Goal: Task Accomplishment & Management: Complete application form

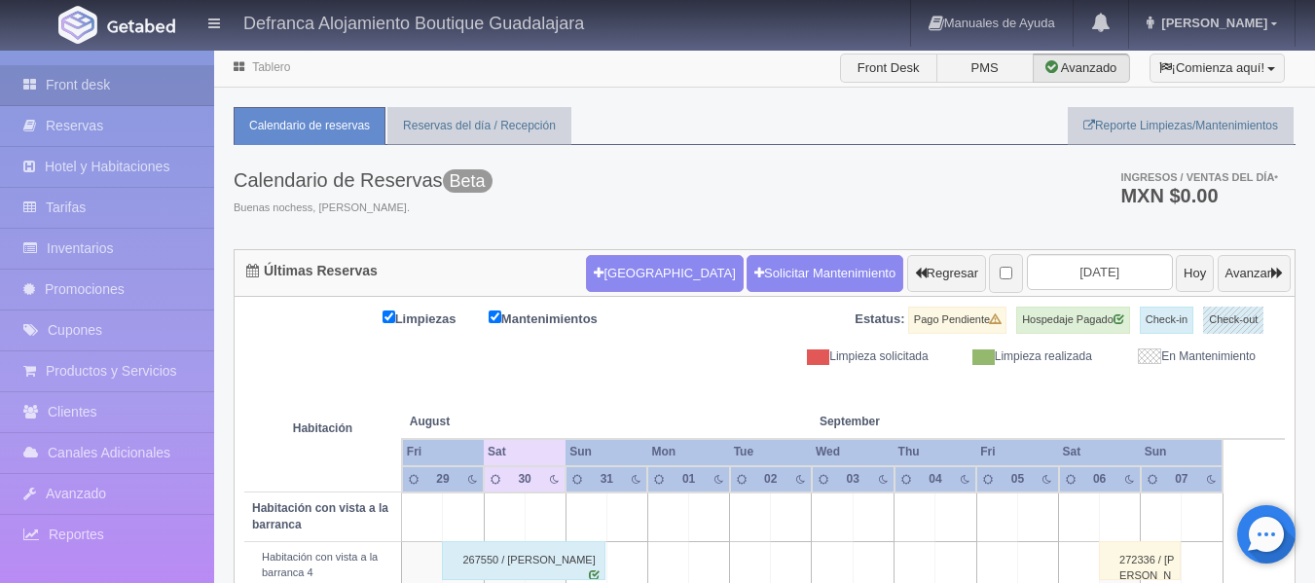
click at [274, 62] on link "Tablero" at bounding box center [271, 67] width 38 height 14
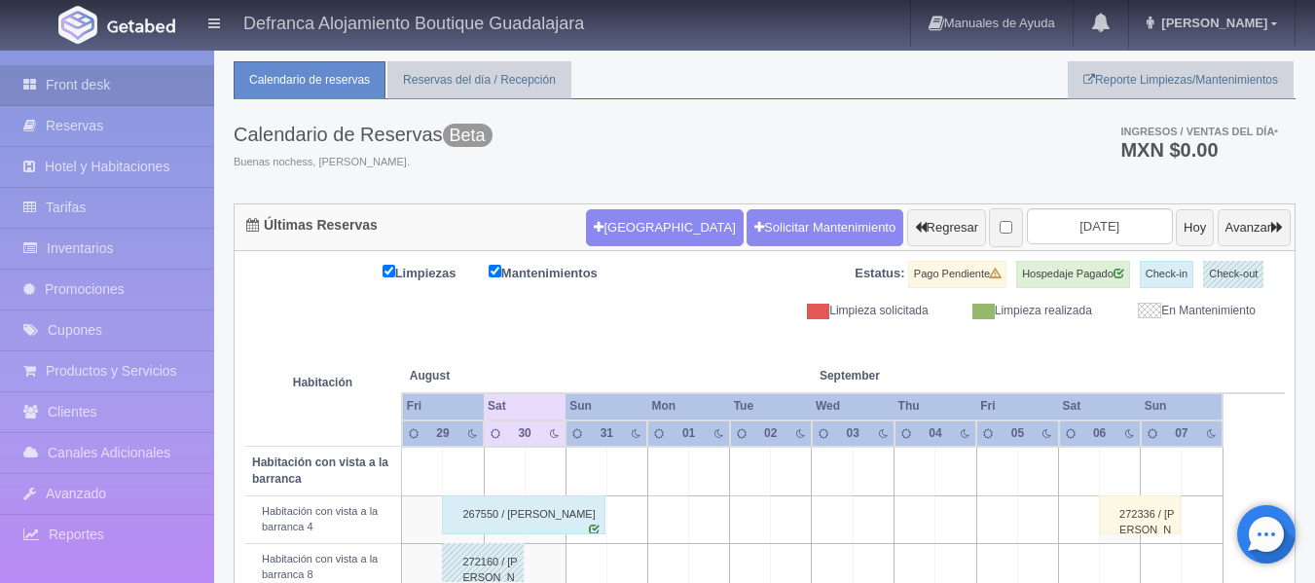
scroll to position [487, 0]
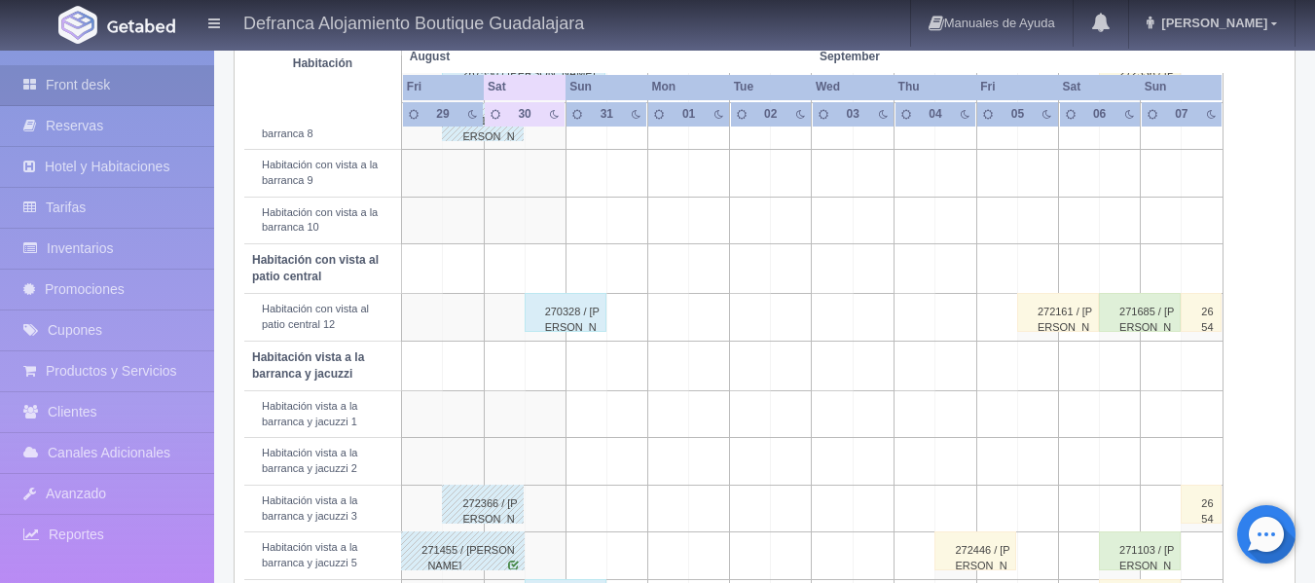
click at [572, 328] on div "270328 / [PERSON_NAME]" at bounding box center [566, 312] width 82 height 39
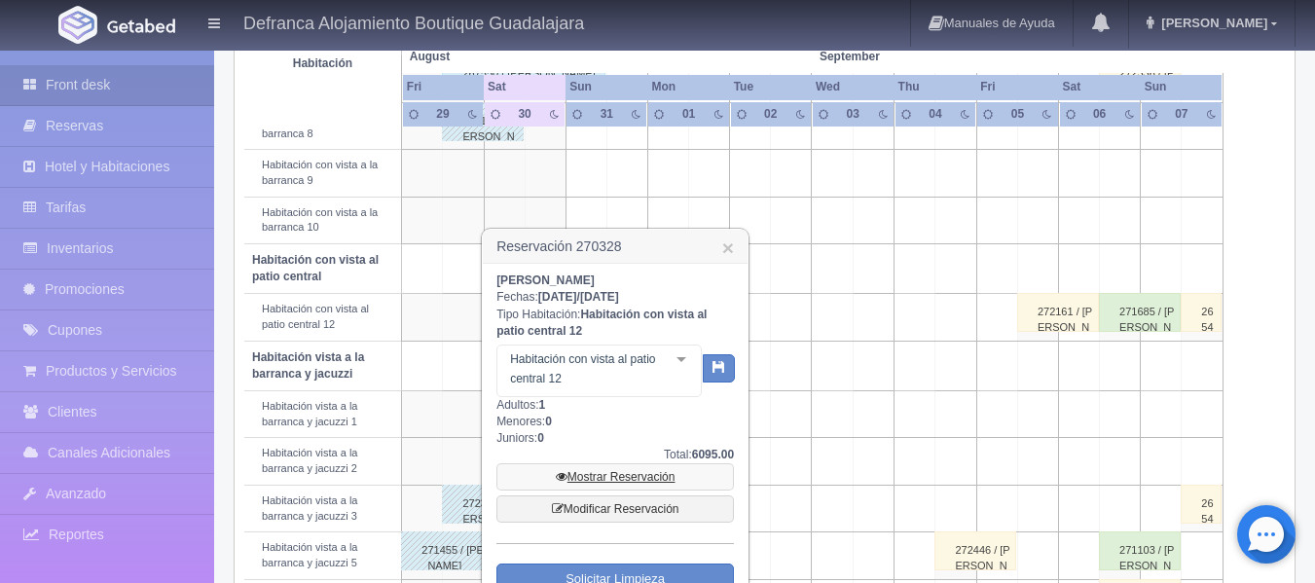
click at [607, 476] on link "Mostrar Reservación" at bounding box center [614, 476] width 237 height 27
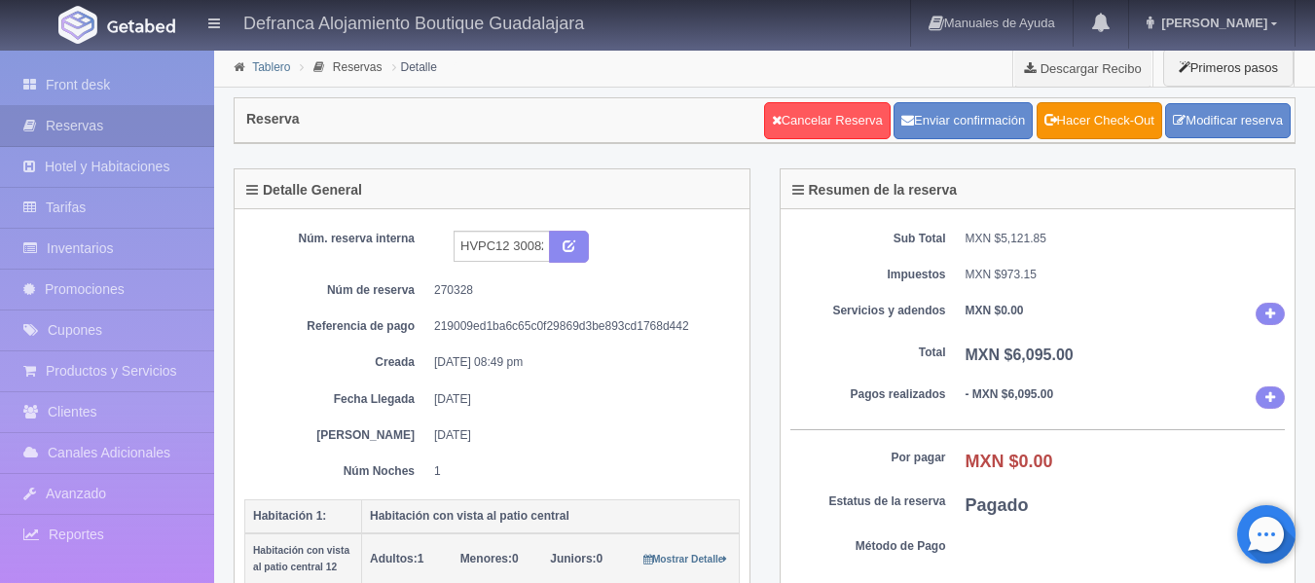
click at [268, 63] on link "Tablero" at bounding box center [271, 67] width 38 height 14
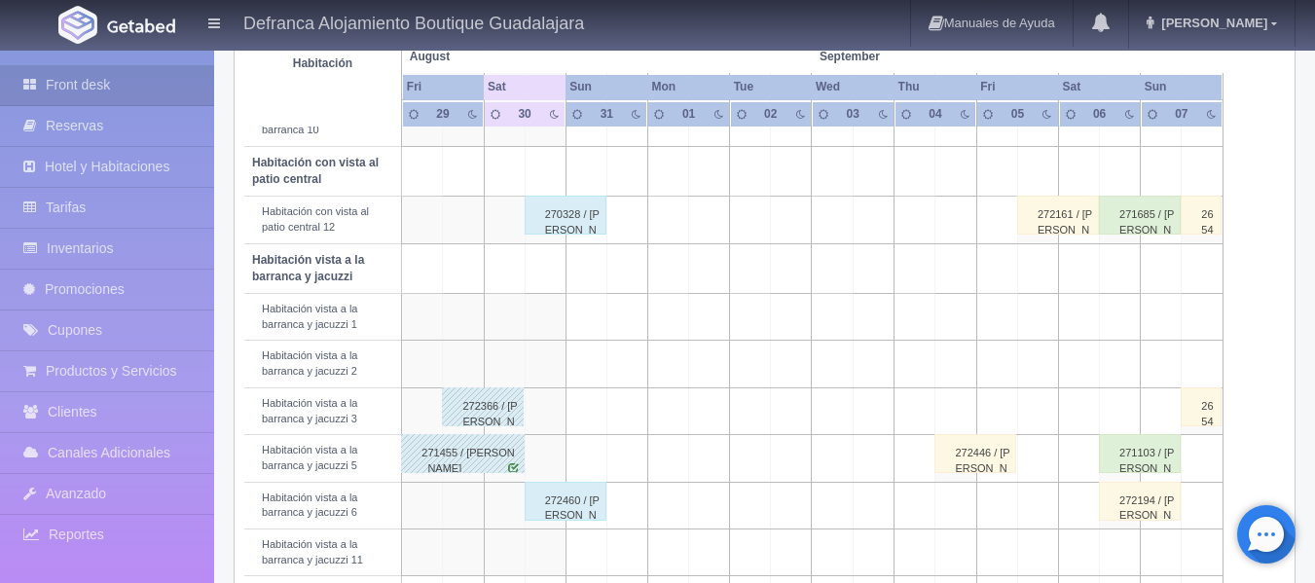
scroll to position [584, 0]
click at [555, 511] on div "272460 / [PERSON_NAME]" at bounding box center [566, 501] width 82 height 39
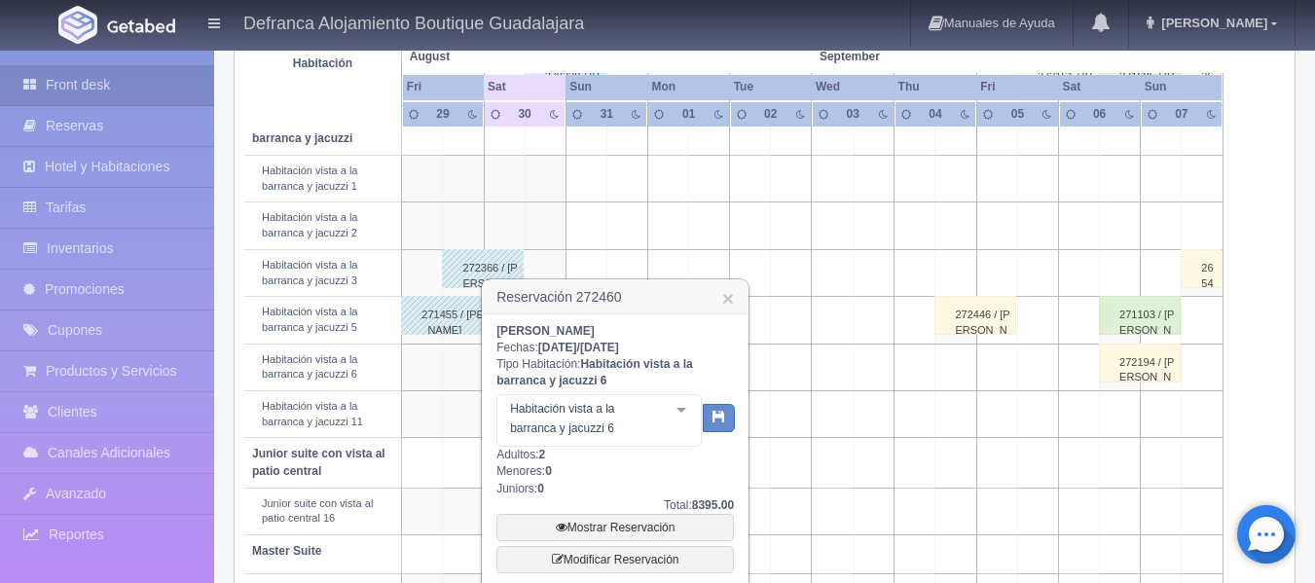
scroll to position [889, 0]
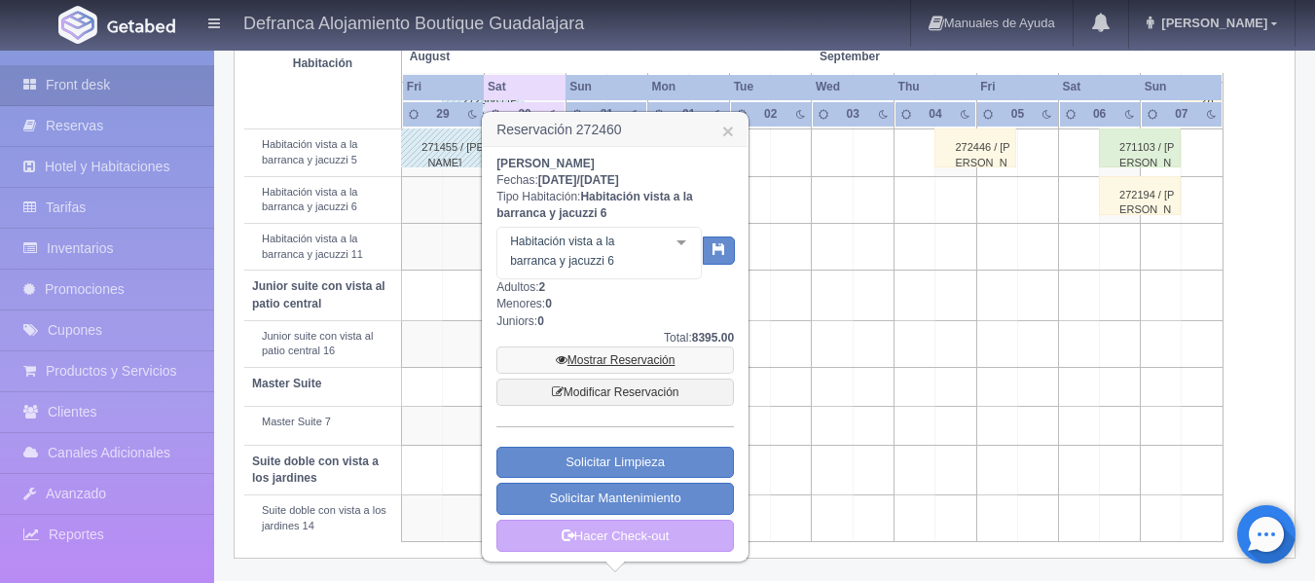
click at [602, 359] on link "Mostrar Reservación" at bounding box center [614, 359] width 237 height 27
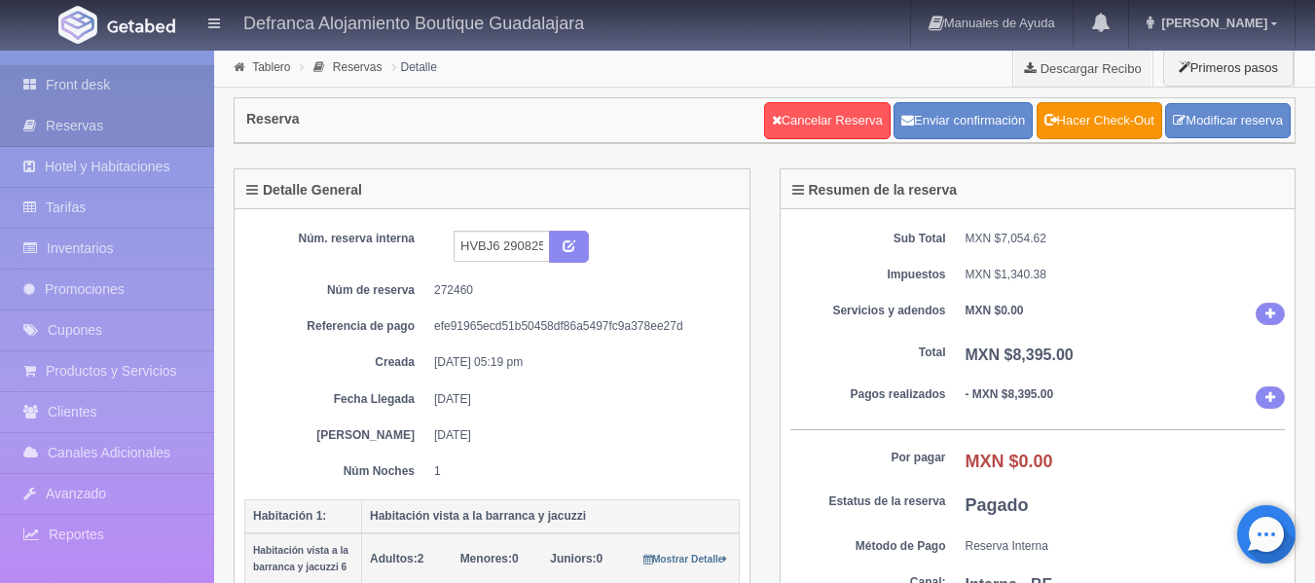
click at [96, 76] on link "Front desk" at bounding box center [107, 85] width 214 height 40
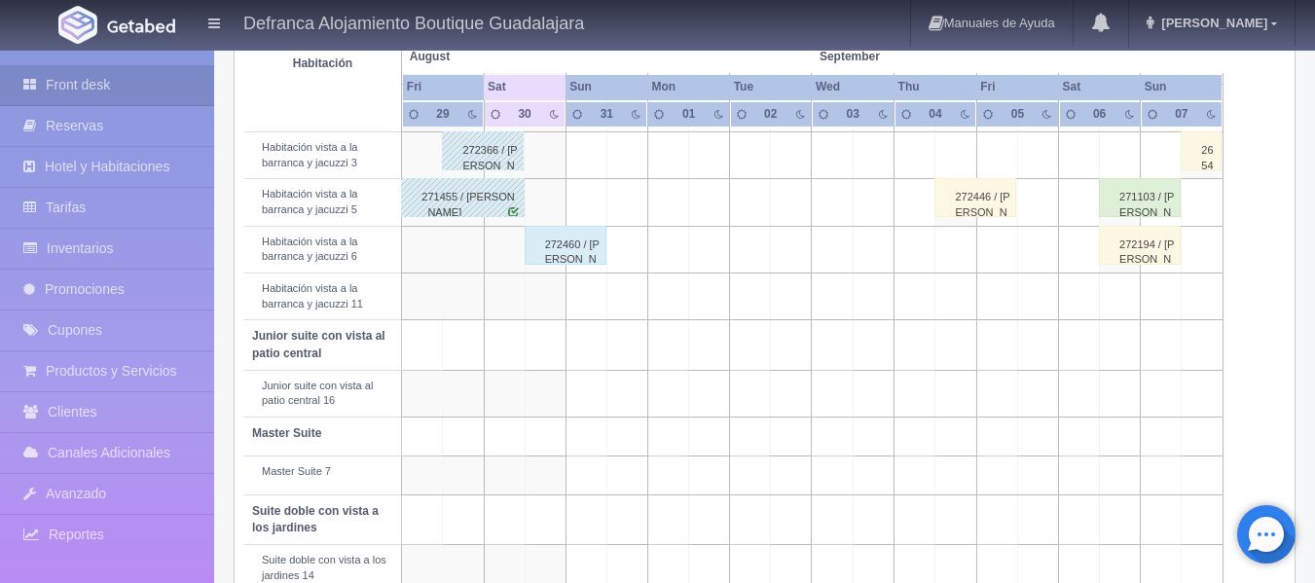
scroll to position [876, 0]
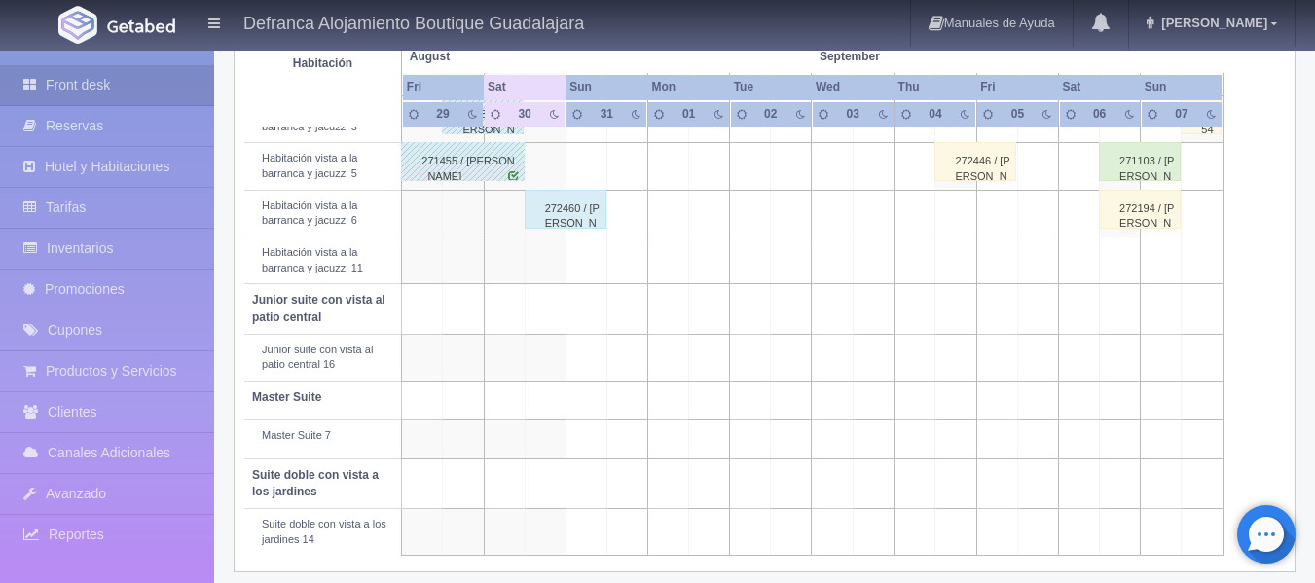
click at [559, 209] on div "272460 / [PERSON_NAME]" at bounding box center [566, 209] width 82 height 39
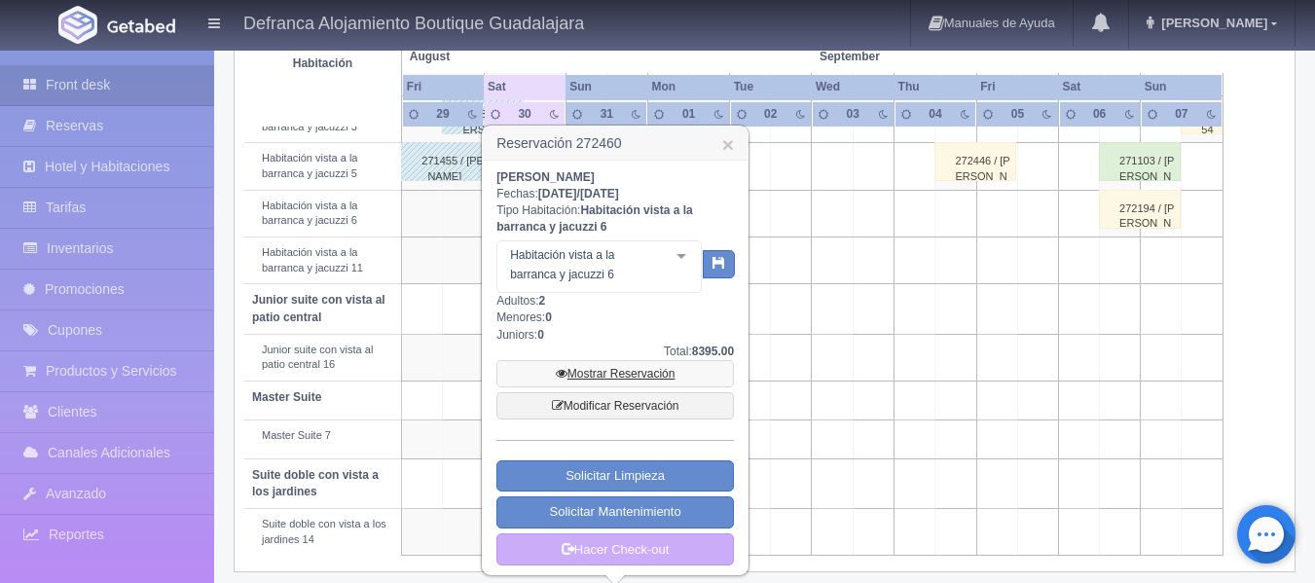
click at [632, 370] on link "Mostrar Reservación" at bounding box center [614, 373] width 237 height 27
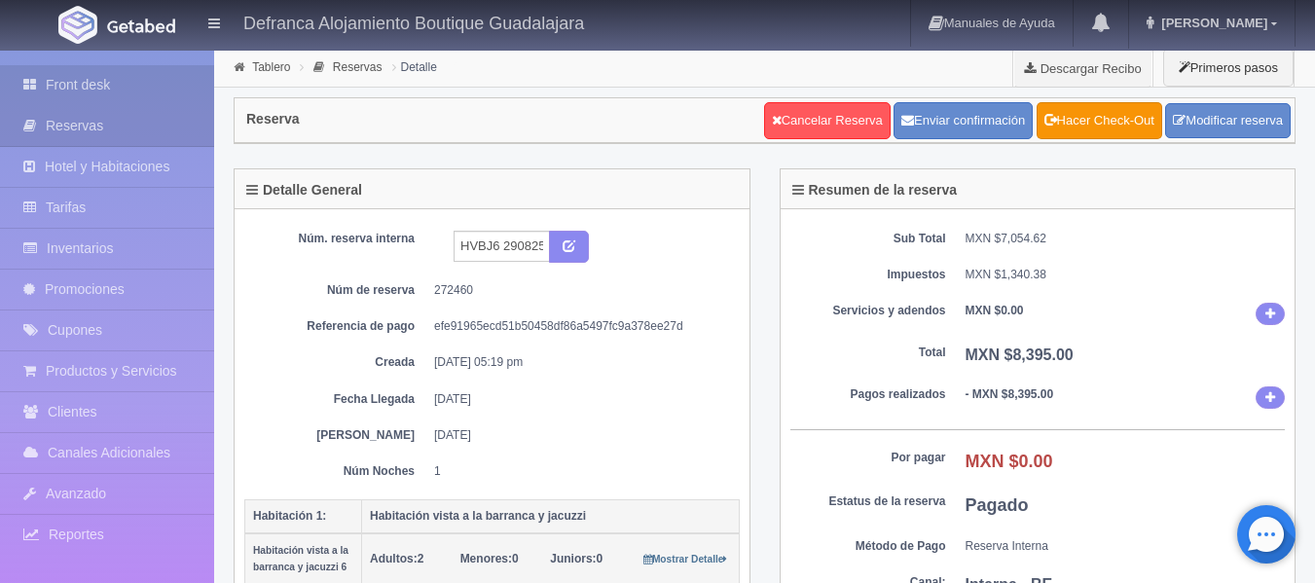
click at [89, 82] on link "Front desk" at bounding box center [107, 85] width 214 height 40
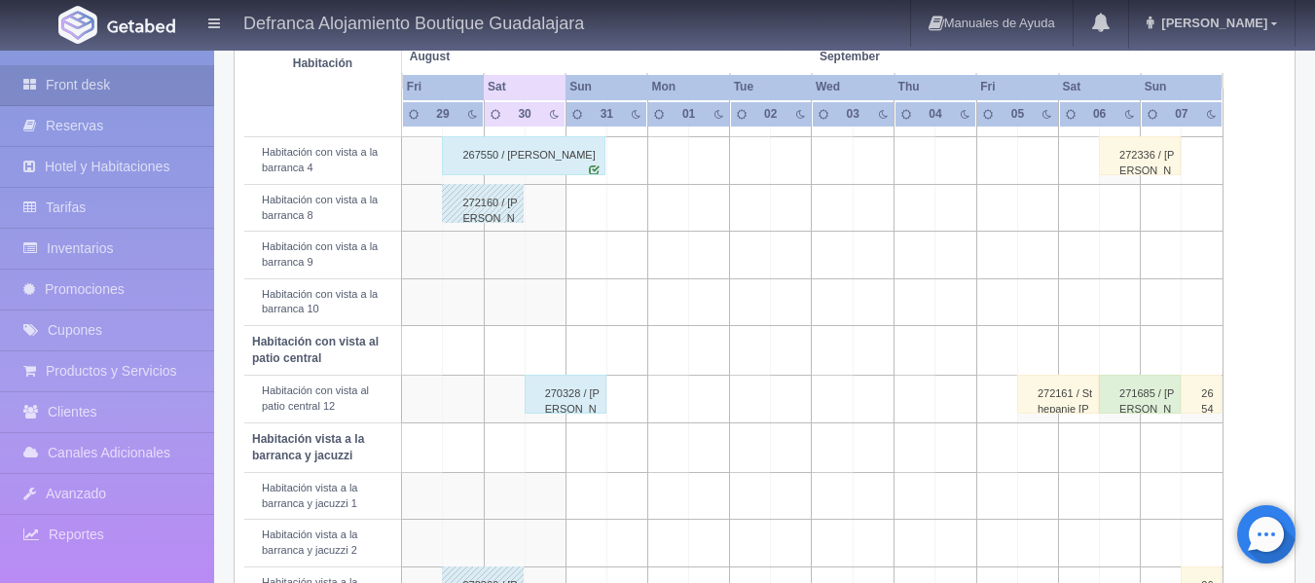
scroll to position [403, 0]
click at [549, 260] on td at bounding box center [545, 257] width 41 height 47
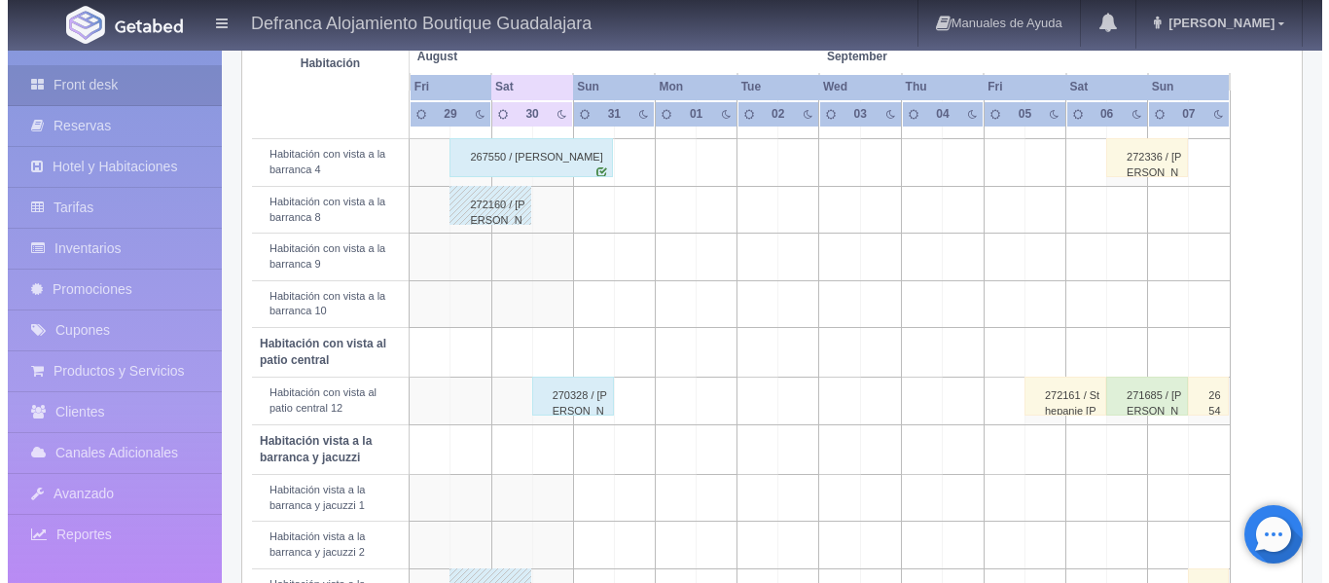
scroll to position [111, 0]
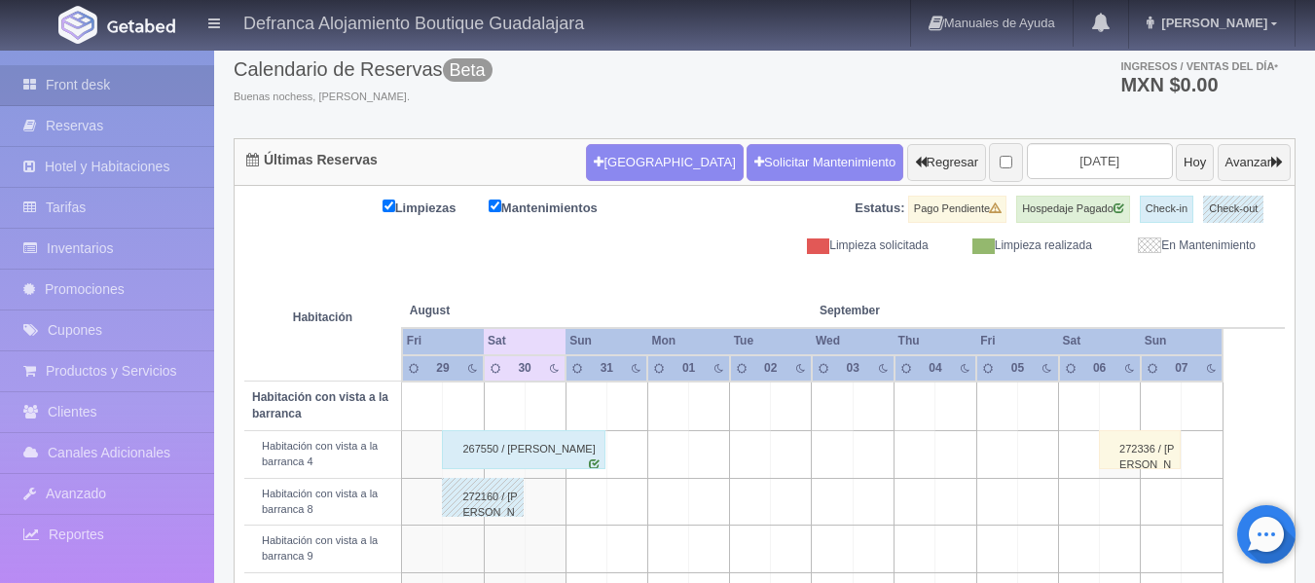
click at [550, 410] on td at bounding box center [545, 406] width 41 height 50
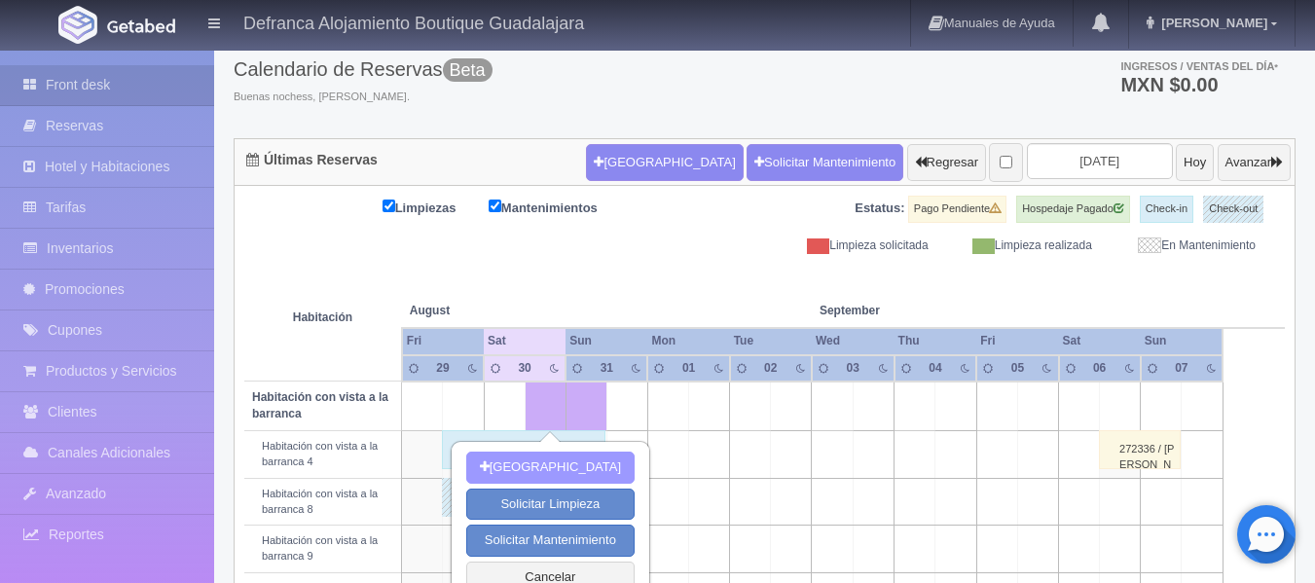
click at [560, 473] on button "[GEOGRAPHIC_DATA]" at bounding box center [550, 468] width 168 height 32
type input "[DATE]"
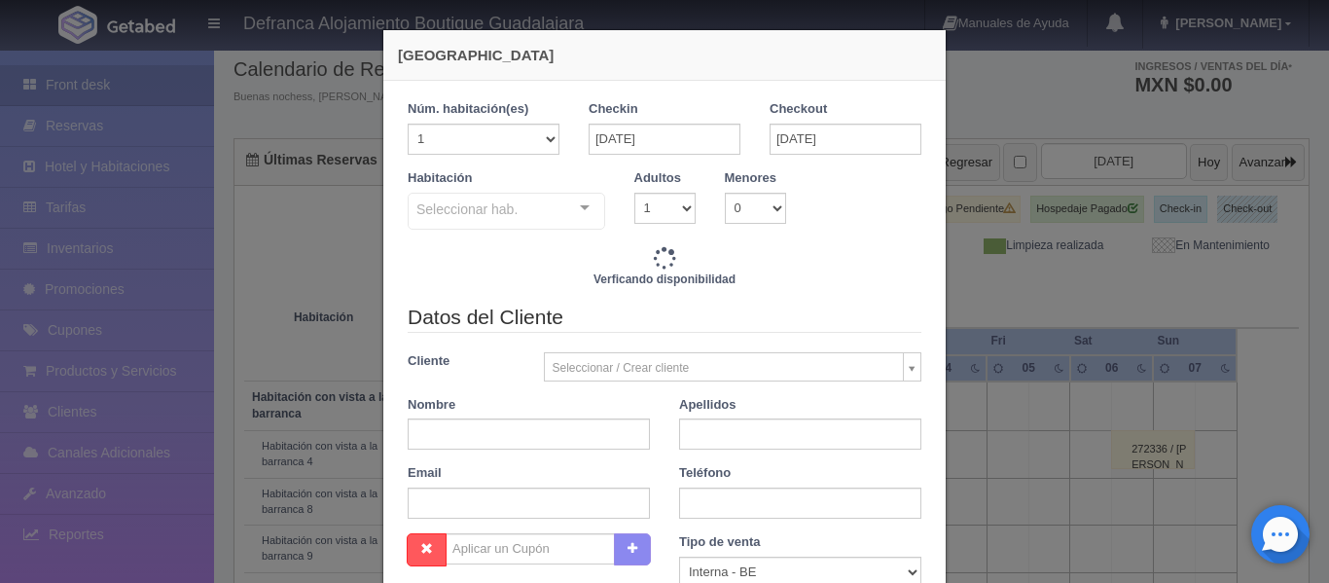
checkbox input "false"
type input "7645.00"
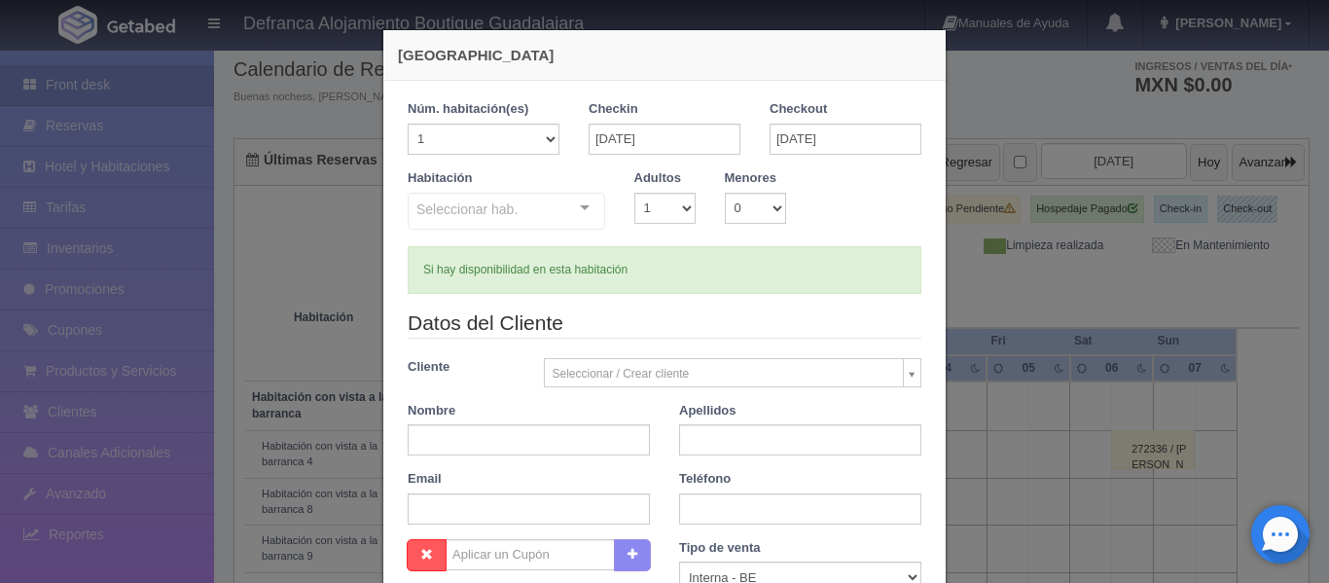
checkbox input "false"
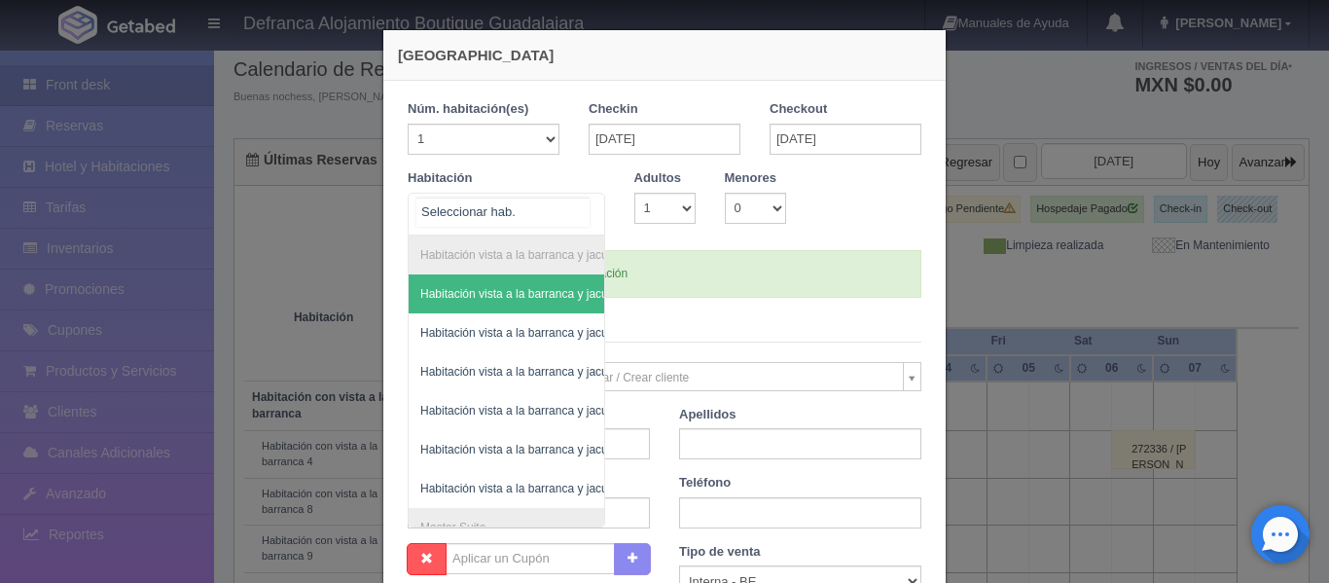
click at [577, 207] on div "Habitación vista a la barranca y jacuzzi Habitación vista a la barranca y jacuz…" at bounding box center [507, 214] width 198 height 43
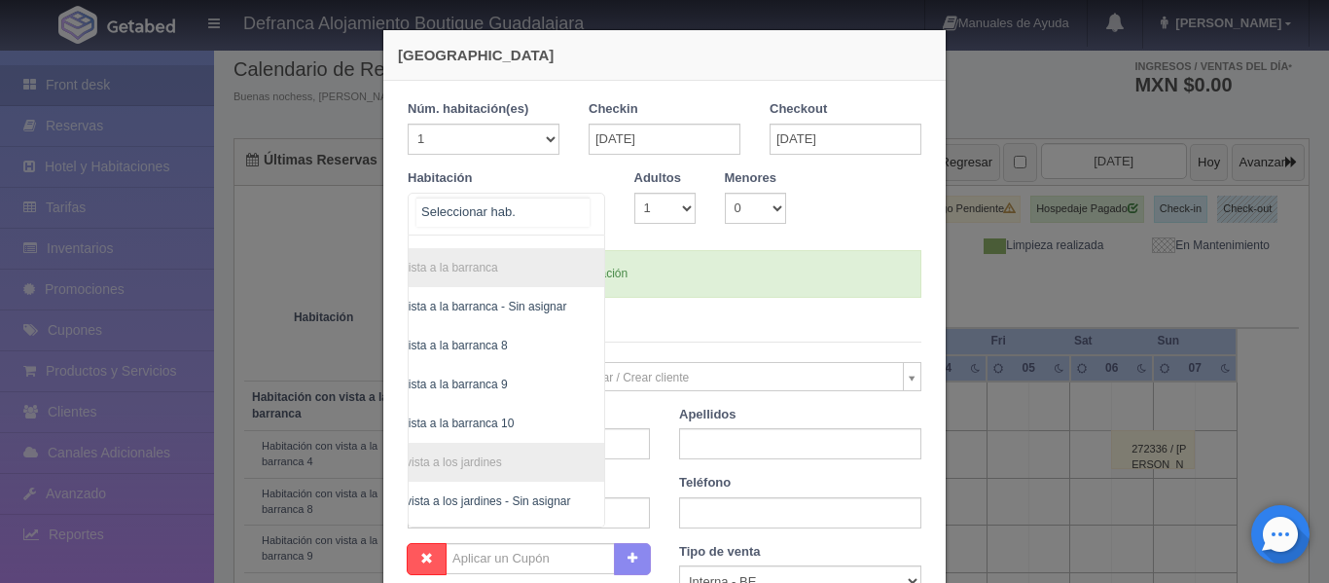
scroll to position [467, 113]
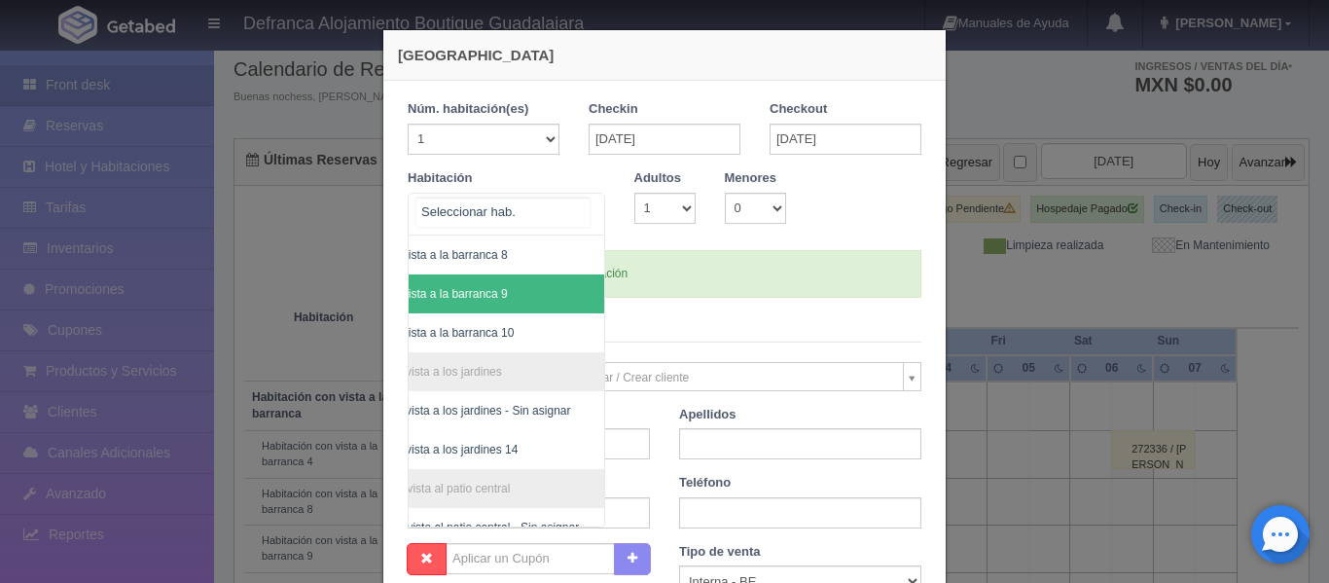
click at [486, 291] on span "Habitación con vista a la barranca 9" at bounding box center [415, 294] width 186 height 14
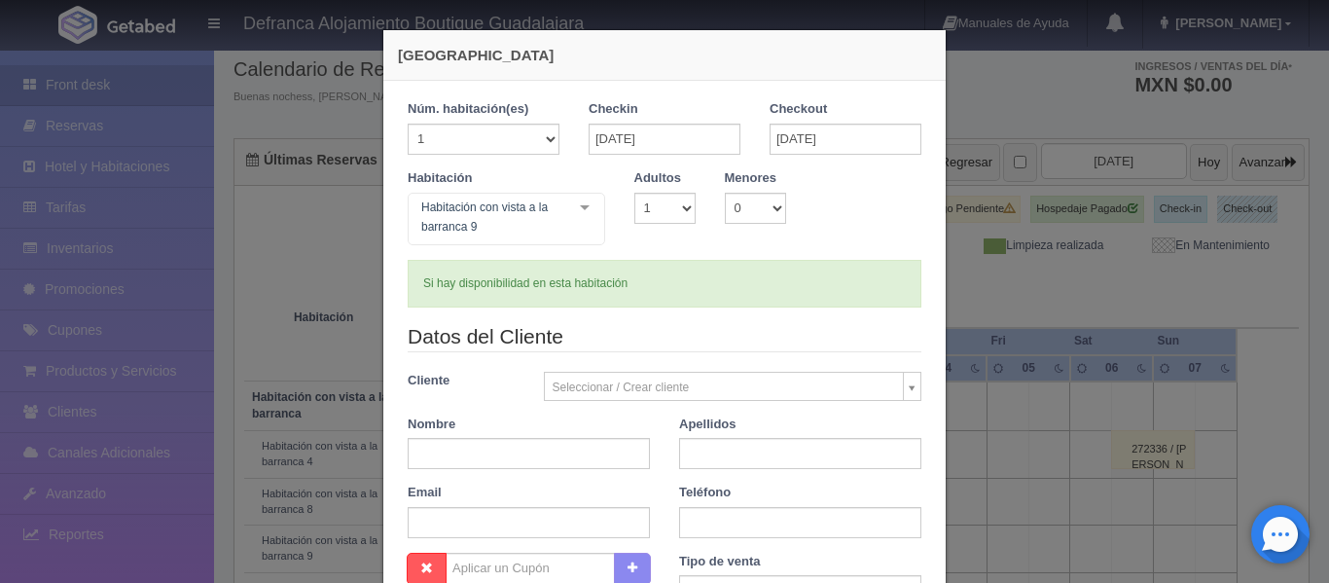
checkbox input "false"
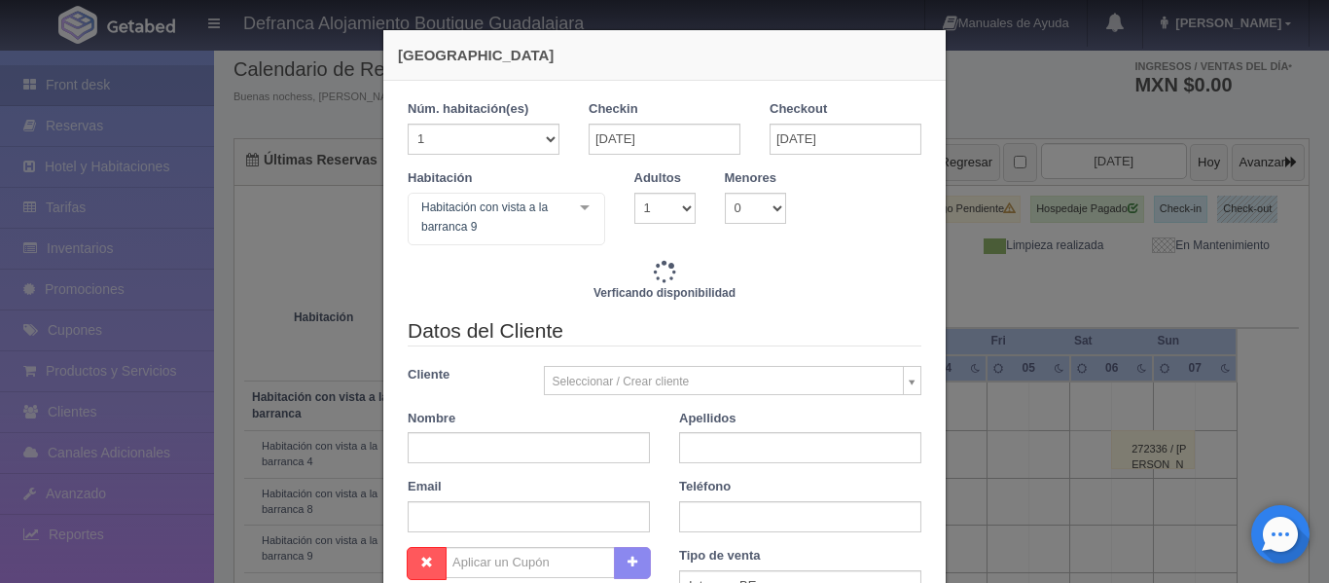
type input "7645.00"
checkbox input "false"
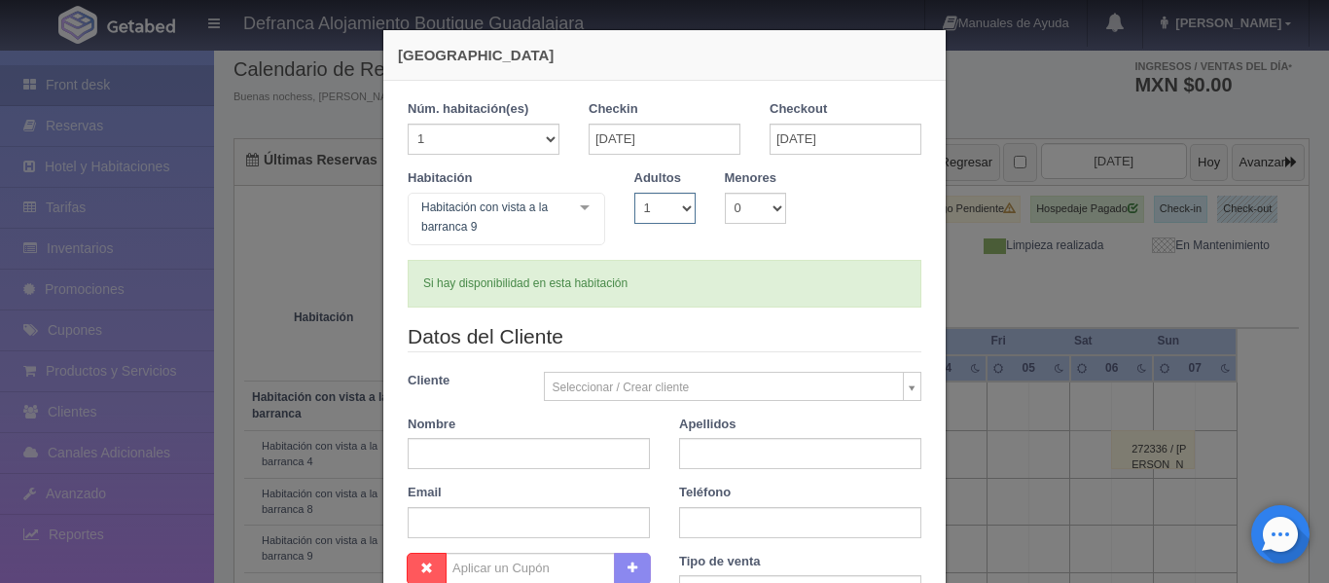
click at [676, 209] on select "1 2 3 4 5 6 7 8 9 10" at bounding box center [664, 208] width 61 height 31
select select "2"
click at [634, 193] on select "1 2 3 4 5 6 7 8 9 10" at bounding box center [664, 208] width 61 height 31
checkbox input "false"
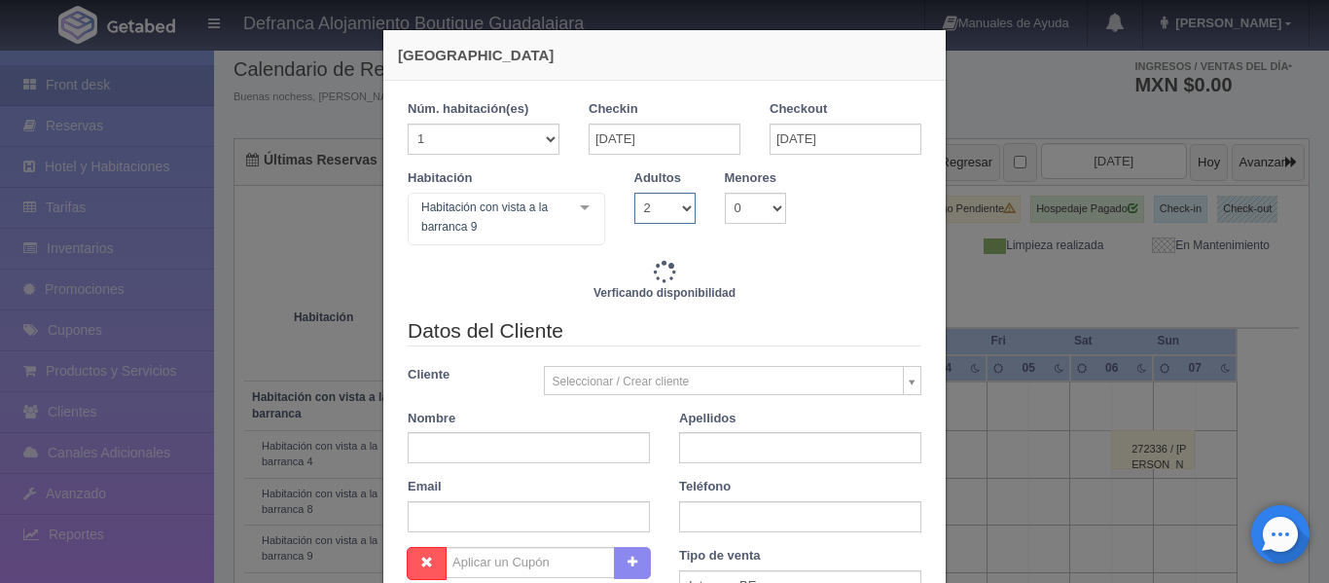
type input "7645.00"
checkbox input "false"
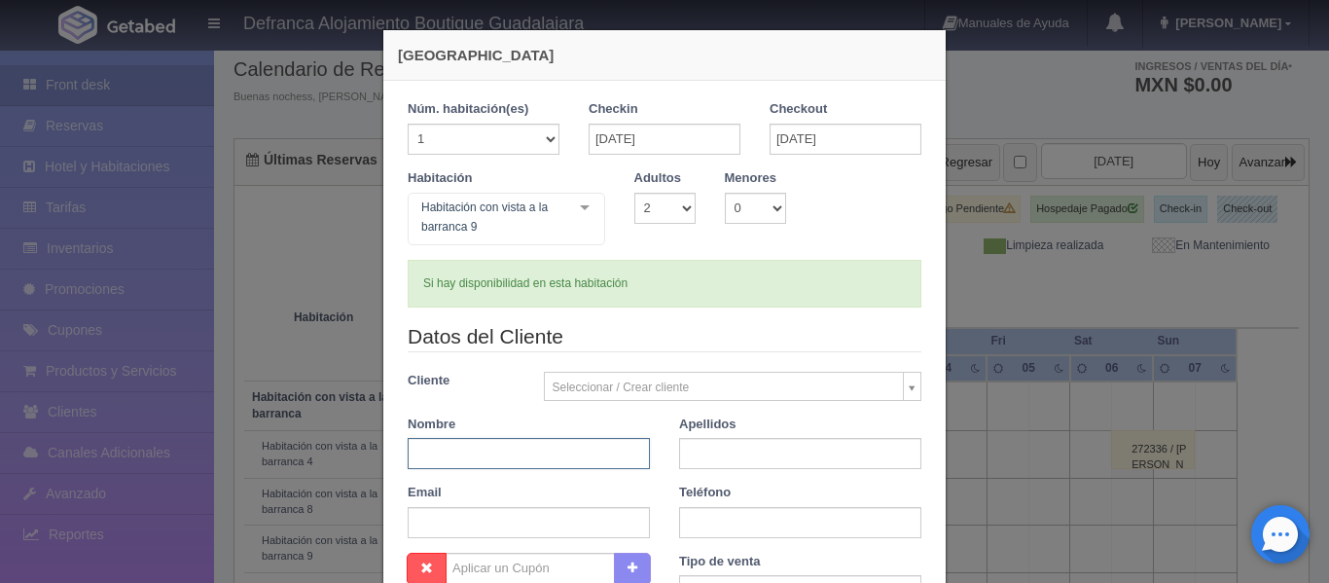
click at [506, 453] on input "text" at bounding box center [529, 453] width 242 height 31
click at [513, 454] on input "text" at bounding box center [529, 453] width 242 height 31
type input "[PERSON_NAME]"
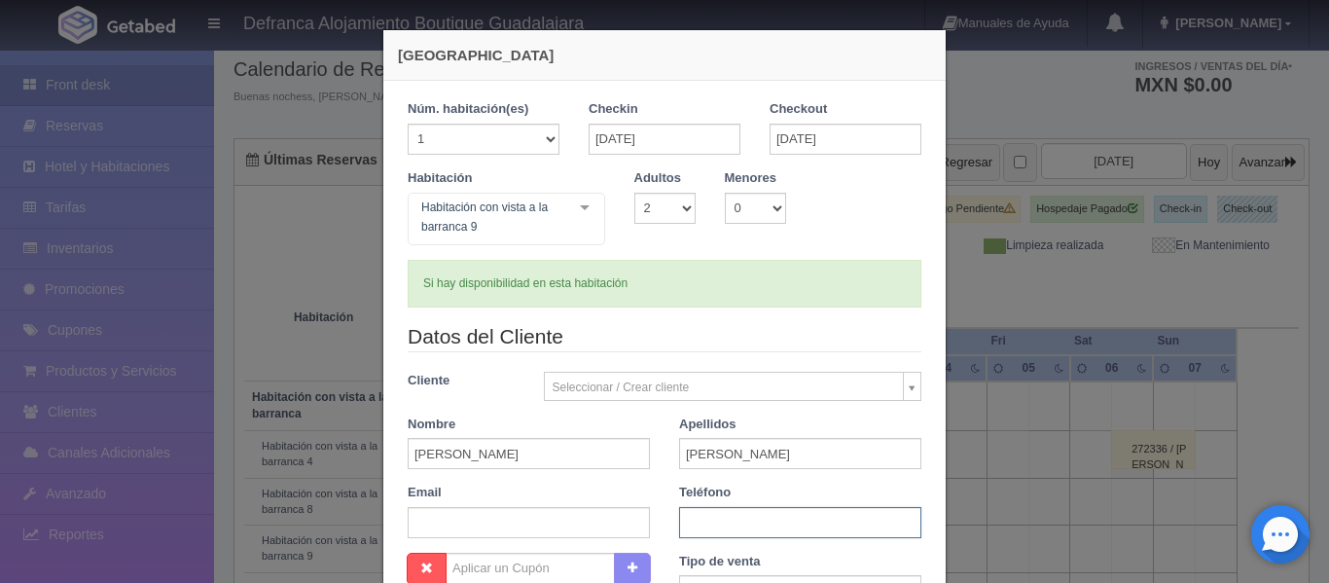
click at [687, 534] on input "text" at bounding box center [800, 522] width 242 height 31
click at [709, 516] on input "text" at bounding box center [800, 522] width 242 height 31
click at [704, 519] on input "text" at bounding box center [800, 522] width 242 height 31
paste input "33 1868 0987"
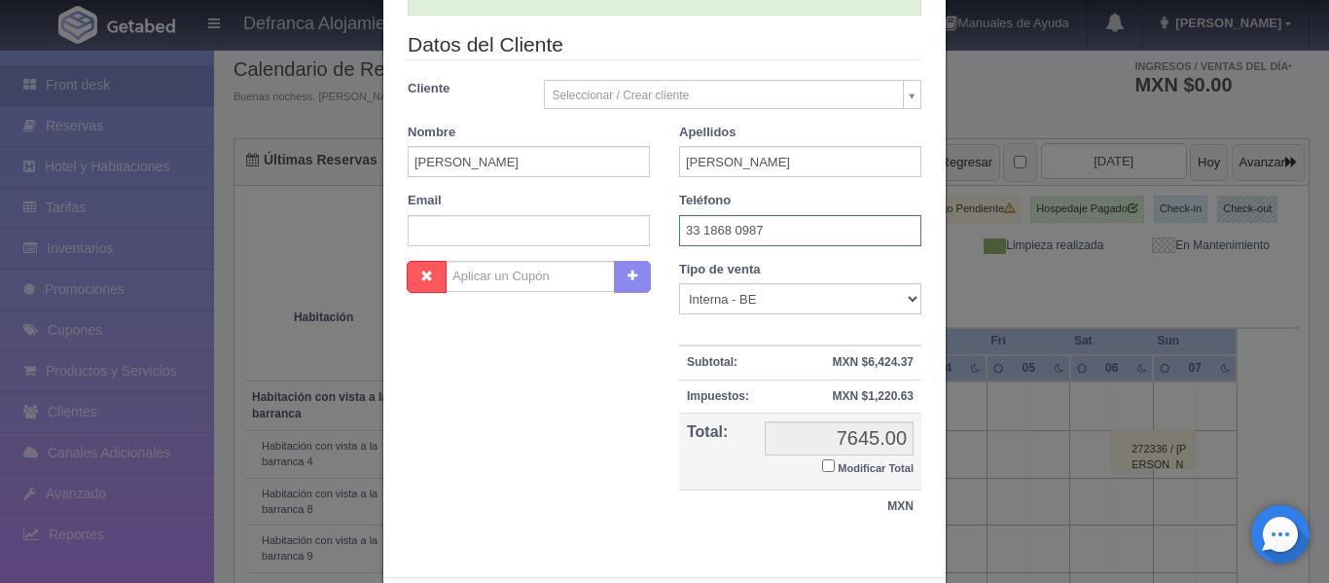
scroll to position [387, 0]
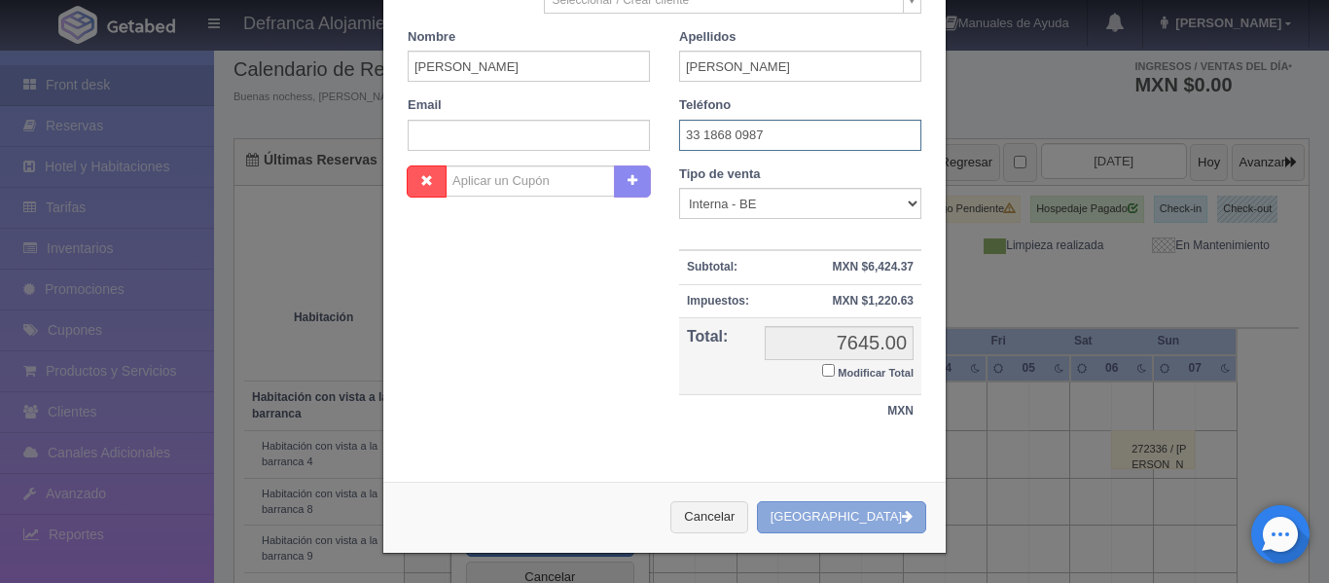
type input "33 1868 0987"
click at [833, 521] on button "[GEOGRAPHIC_DATA]" at bounding box center [841, 517] width 169 height 32
